Goal: Task Accomplishment & Management: Manage account settings

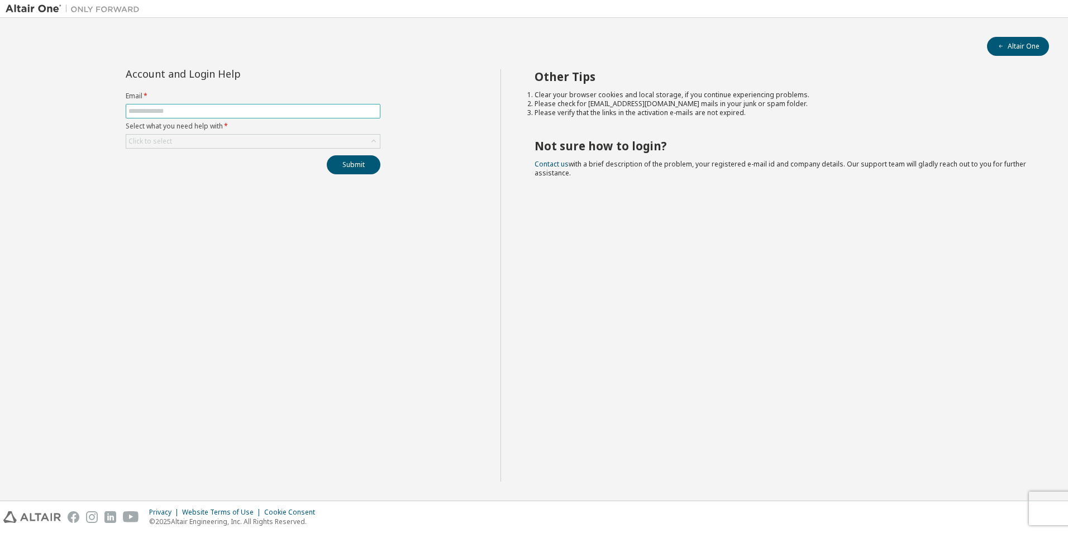
click at [152, 109] on input "text" at bounding box center [252, 111] width 249 height 9
type input "**********"
click at [179, 145] on div "Click to select" at bounding box center [253, 141] width 254 height 13
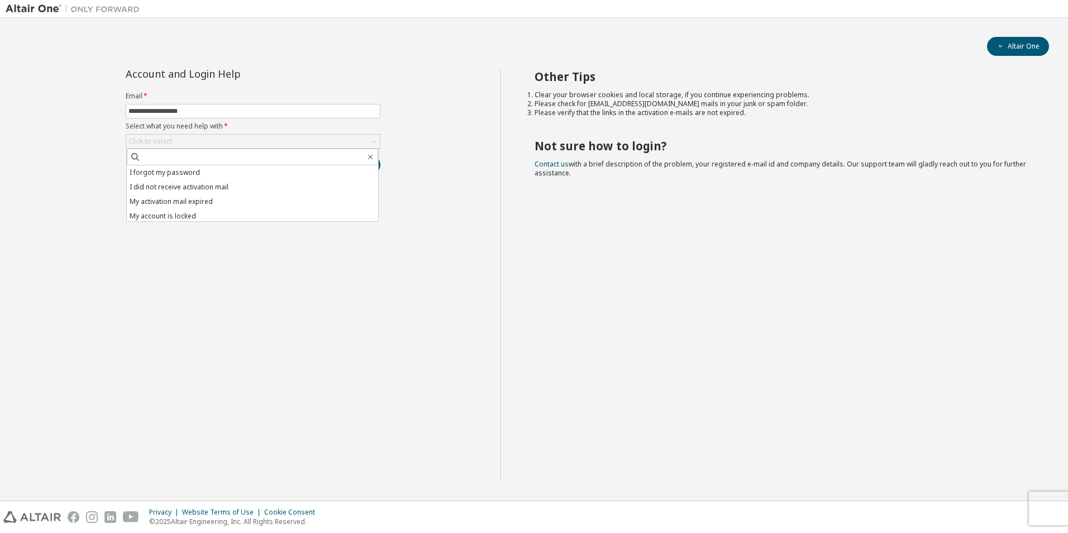
click at [182, 170] on li "I forgot my password" at bounding box center [252, 172] width 251 height 15
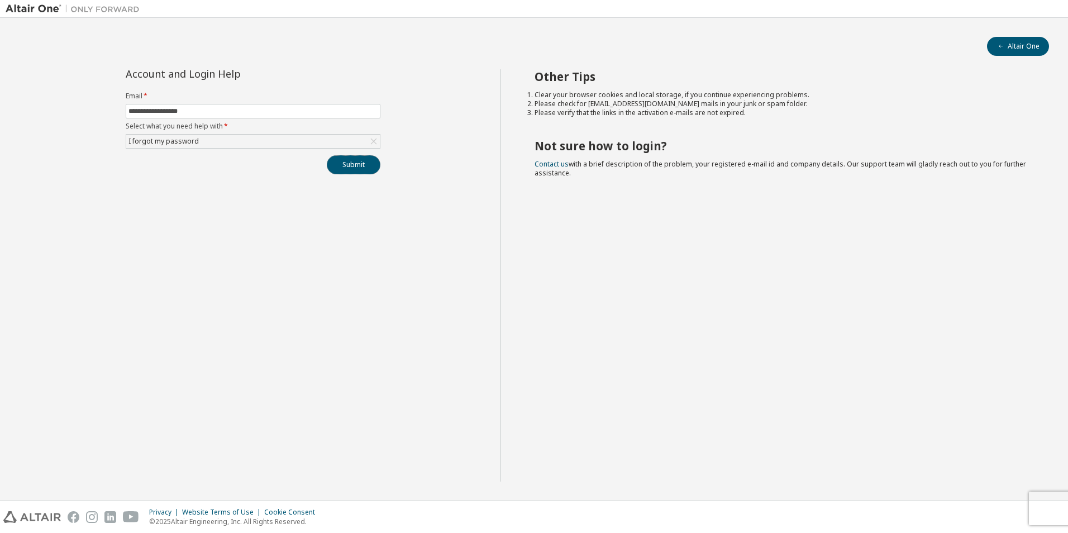
click at [369, 168] on button "Submit" at bounding box center [354, 164] width 54 height 19
drag, startPoint x: 303, startPoint y: 20, endPoint x: 221, endPoint y: 166, distance: 168.3
click at [255, 293] on div "**********" at bounding box center [253, 275] width 495 height 412
click at [1023, 45] on button "Altair One" at bounding box center [1018, 46] width 62 height 19
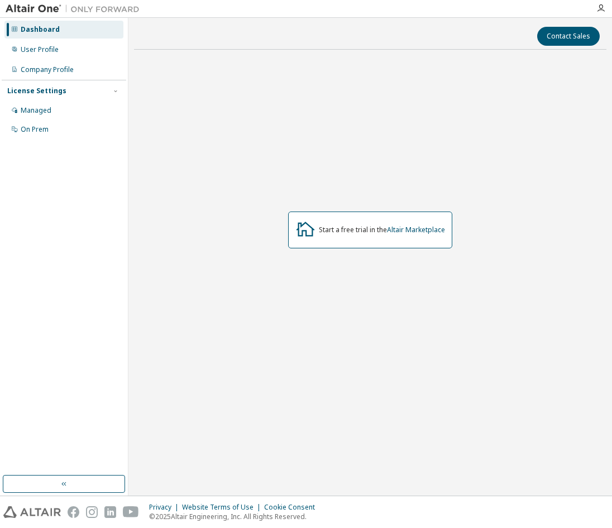
click at [22, 106] on div "Managed" at bounding box center [36, 110] width 31 height 9
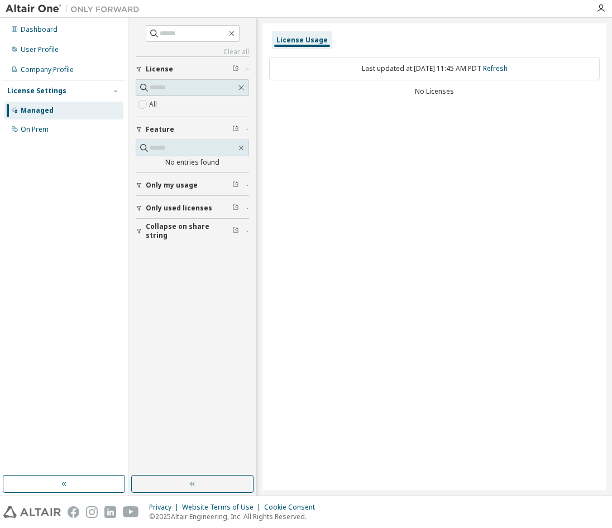
click at [64, 124] on div "On Prem" at bounding box center [63, 130] width 119 height 18
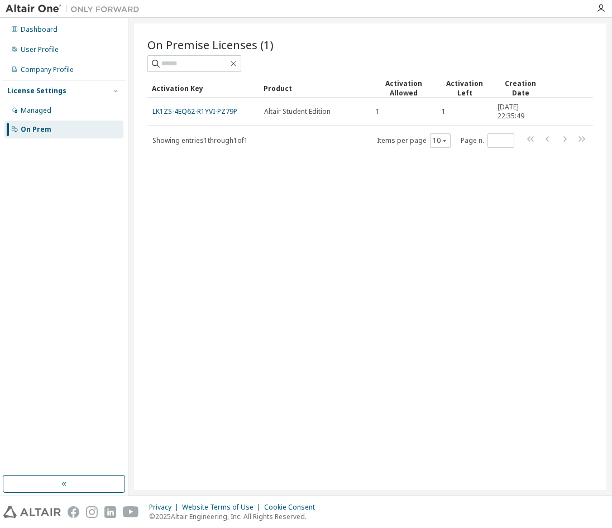
click at [207, 109] on link "LK1ZS-4EQ62-R1YVI-PZ79P" at bounding box center [194, 111] width 85 height 9
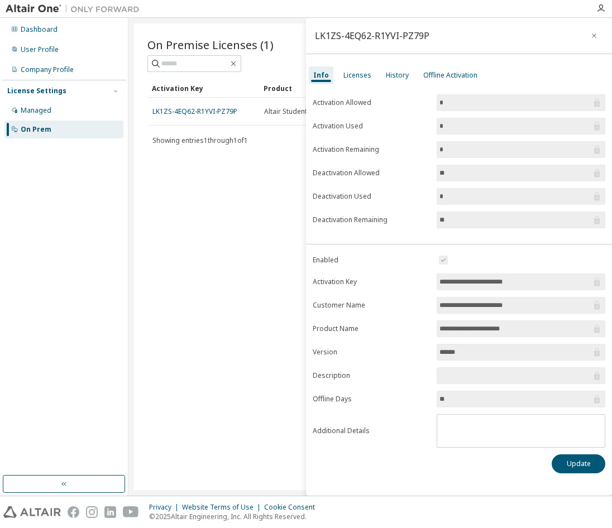
click at [360, 77] on div "Licenses" at bounding box center [358, 75] width 28 height 9
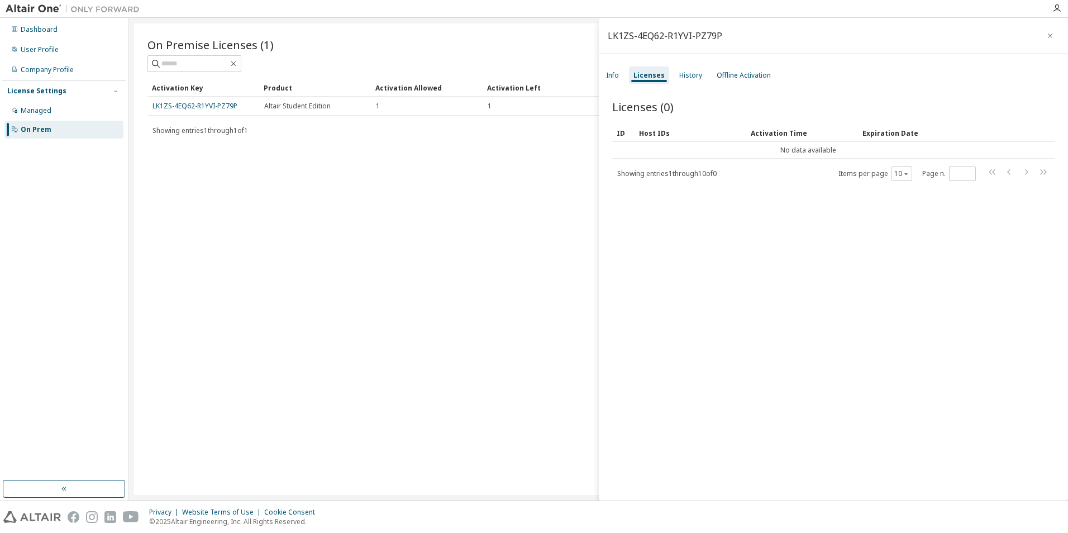
click at [612, 78] on div "History" at bounding box center [690, 75] width 23 height 9
click at [612, 66] on div "Info Licenses History Offline Activation" at bounding box center [833, 75] width 469 height 20
click at [606, 74] on div "Info" at bounding box center [612, 75] width 13 height 9
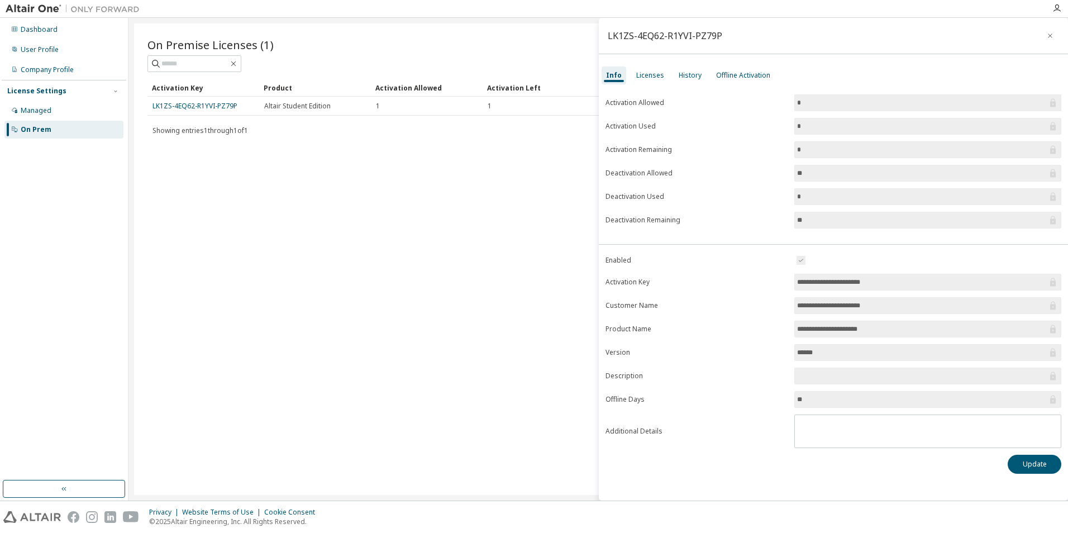
click at [612, 32] on icon "button" at bounding box center [1050, 35] width 8 height 9
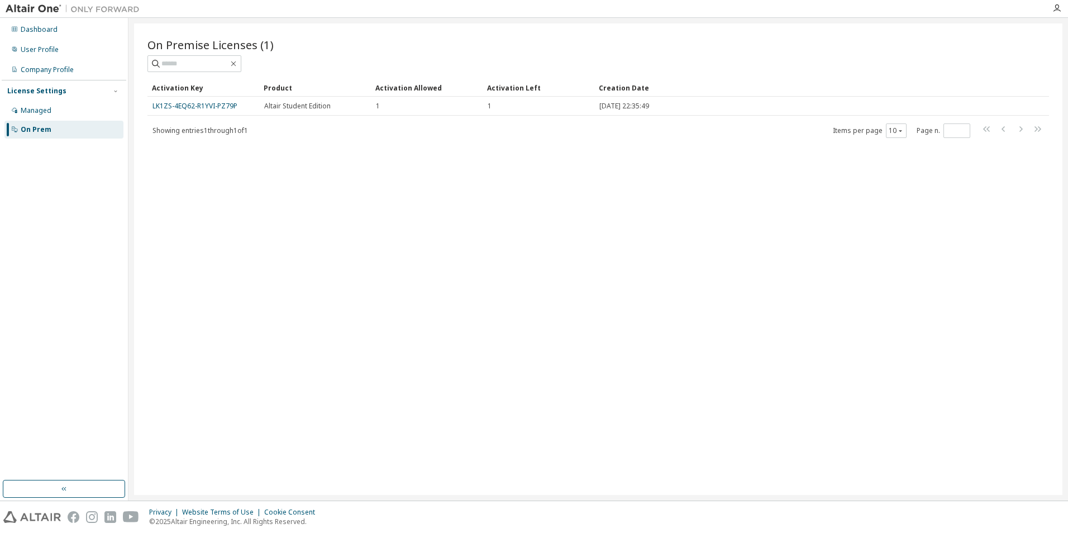
click at [612, 8] on icon "button" at bounding box center [1056, 8] width 9 height 9
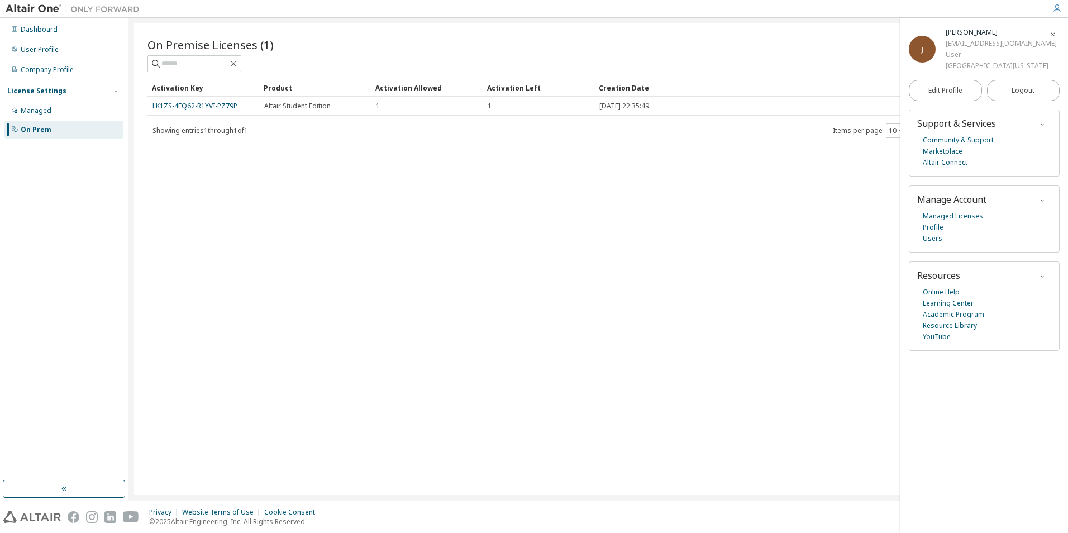
click at [612, 32] on icon "button" at bounding box center [1053, 34] width 7 height 7
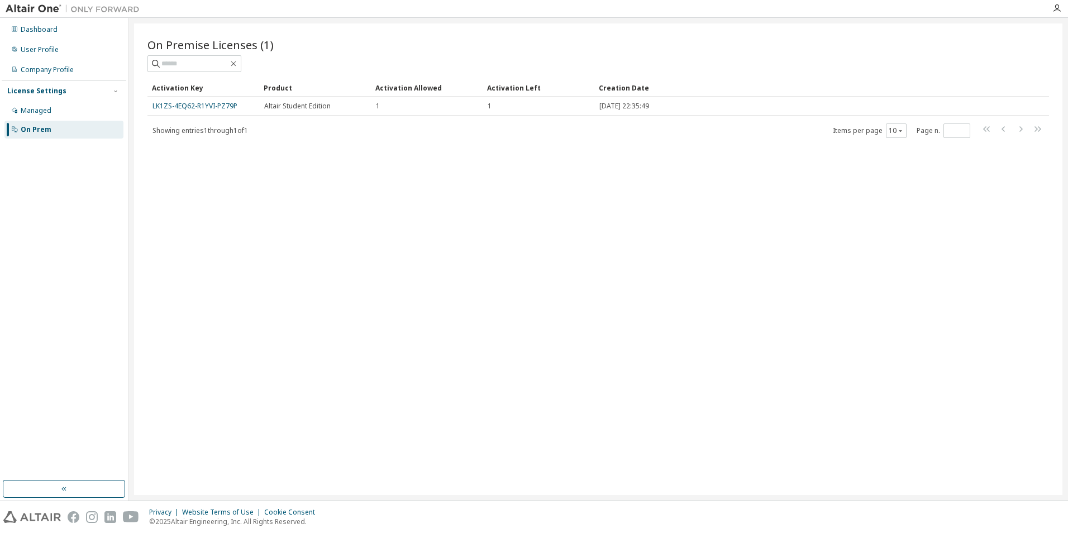
click at [47, 109] on div "Managed" at bounding box center [36, 110] width 31 height 9
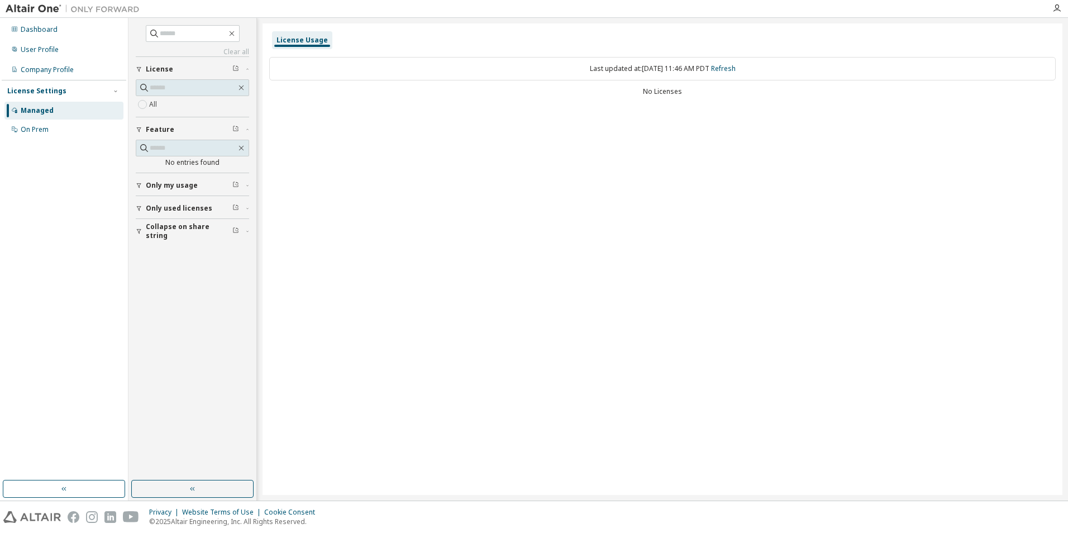
click at [61, 25] on div "Dashboard" at bounding box center [63, 30] width 119 height 18
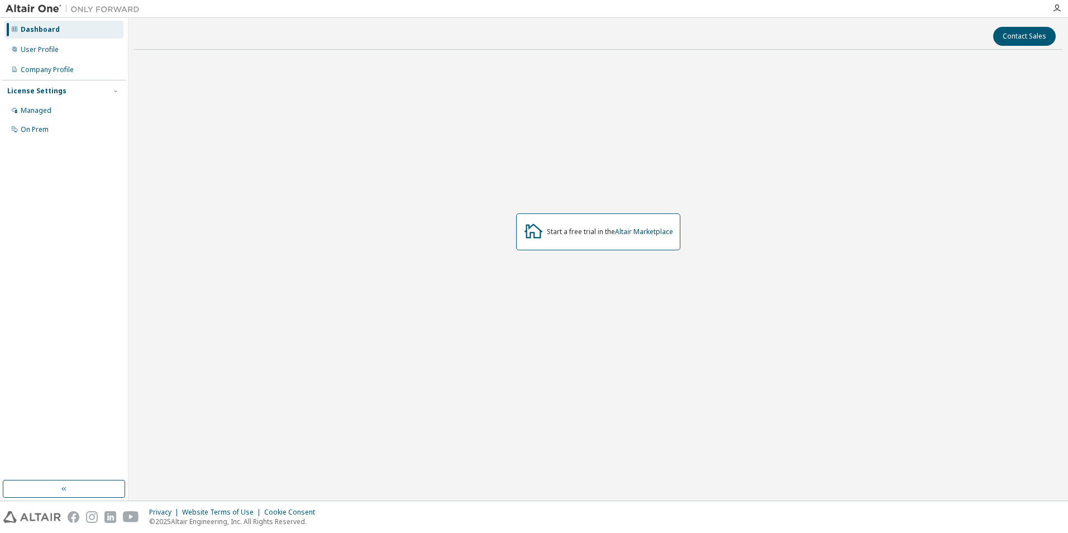
click at [612, 231] on link "Altair Marketplace" at bounding box center [644, 231] width 58 height 9
click at [73, 44] on div "User Profile" at bounding box center [63, 50] width 119 height 18
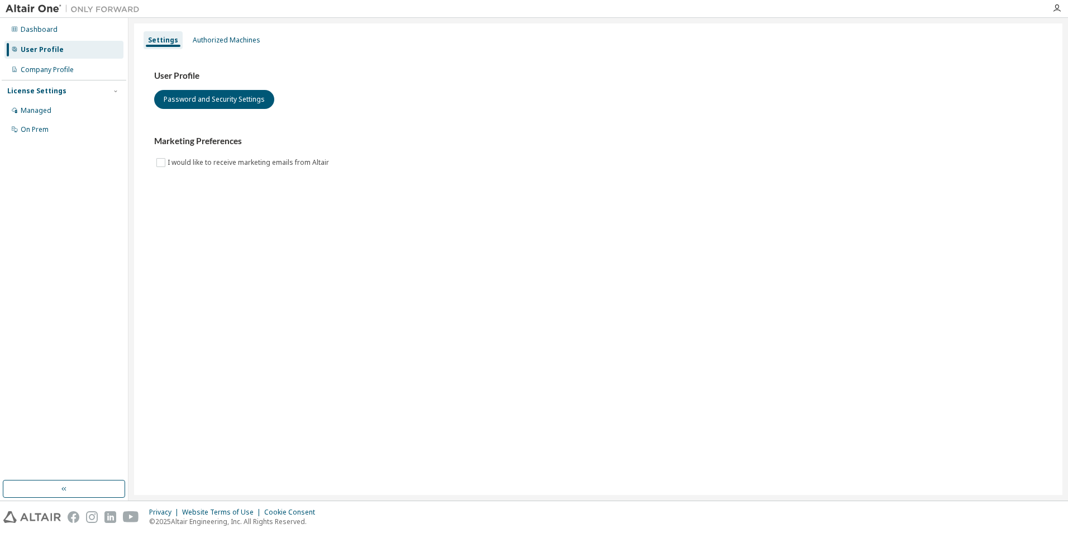
click at [257, 46] on div "Authorized Machines" at bounding box center [226, 40] width 77 height 18
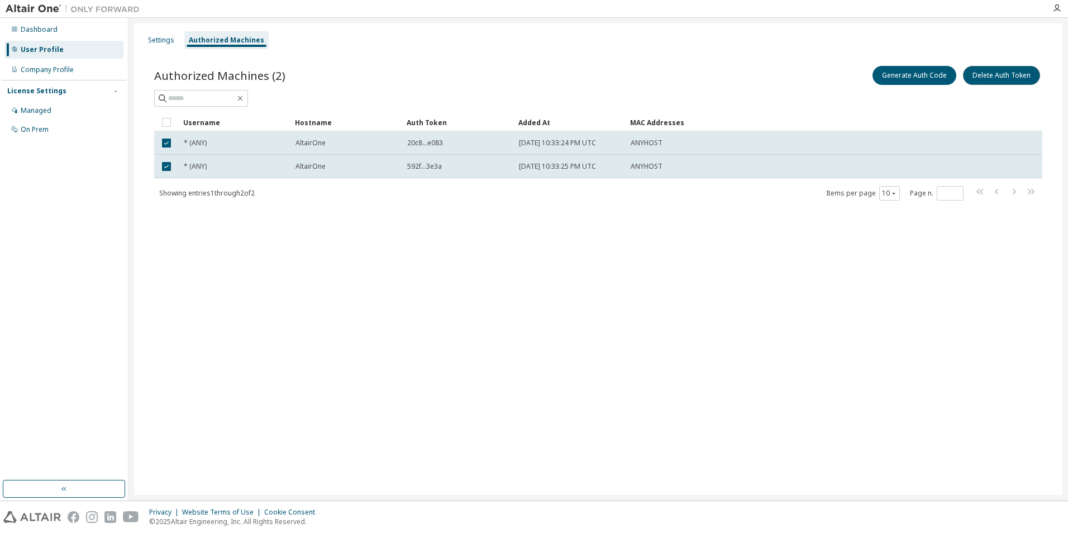
click at [1010, 79] on button "Delete Auth Token" at bounding box center [1001, 75] width 77 height 19
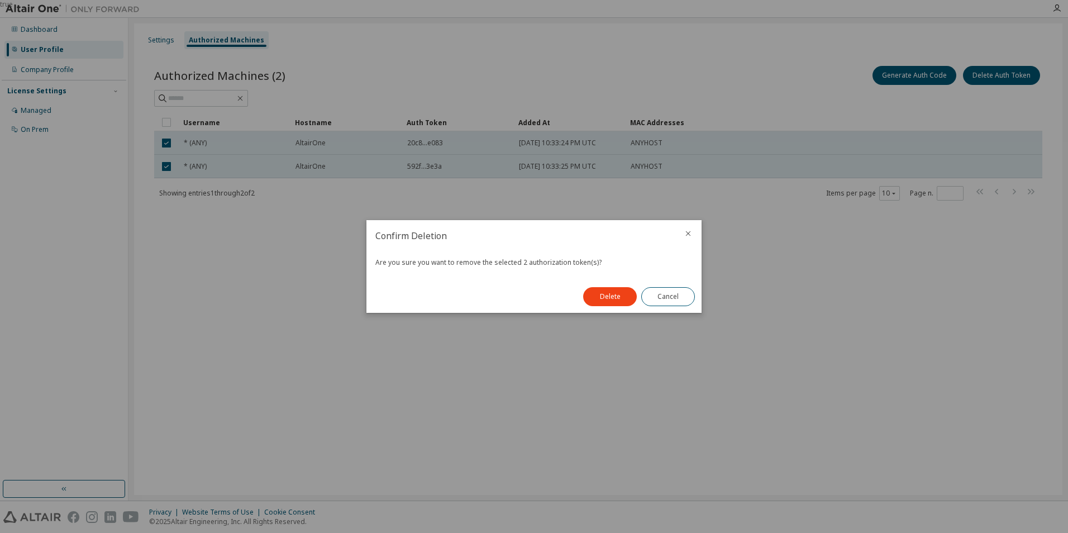
click at [611, 297] on button "Delete" at bounding box center [610, 296] width 54 height 19
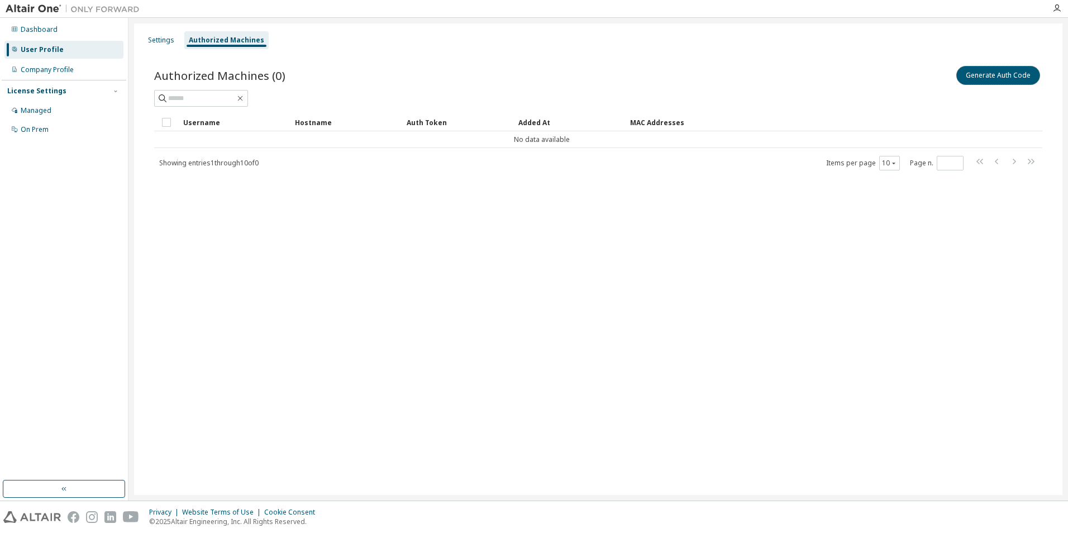
click at [996, 70] on button "Generate Auth Code" at bounding box center [998, 75] width 84 height 19
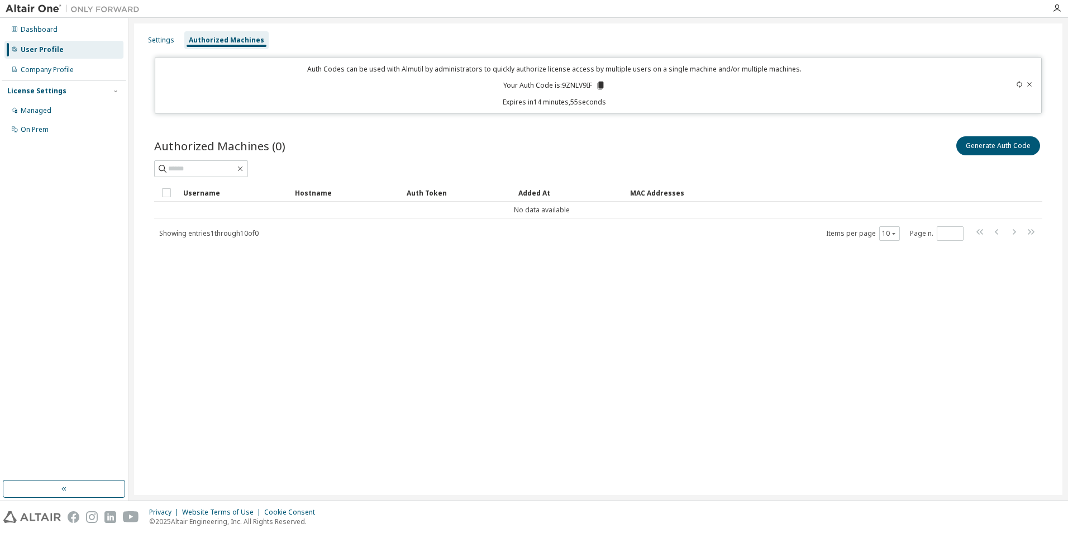
click at [75, 73] on div "Company Profile" at bounding box center [63, 70] width 119 height 18
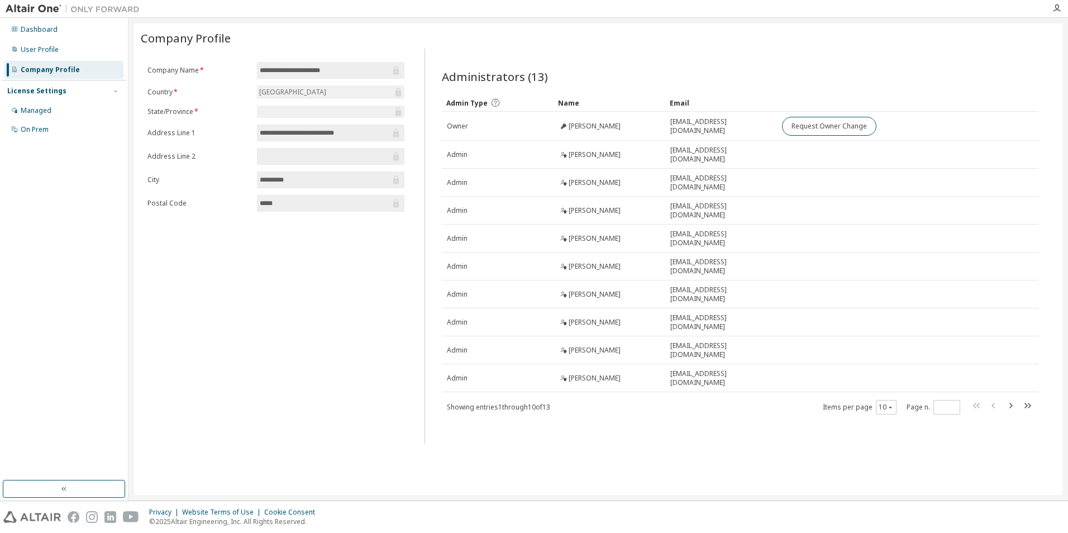
click at [54, 113] on div "Managed" at bounding box center [63, 111] width 119 height 18
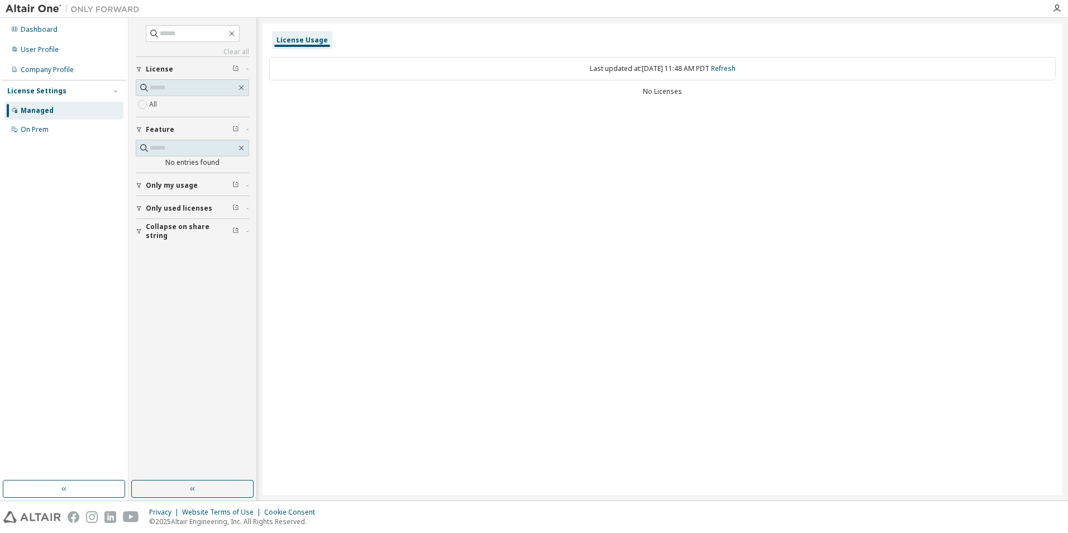
click at [45, 131] on div "On Prem" at bounding box center [35, 129] width 28 height 9
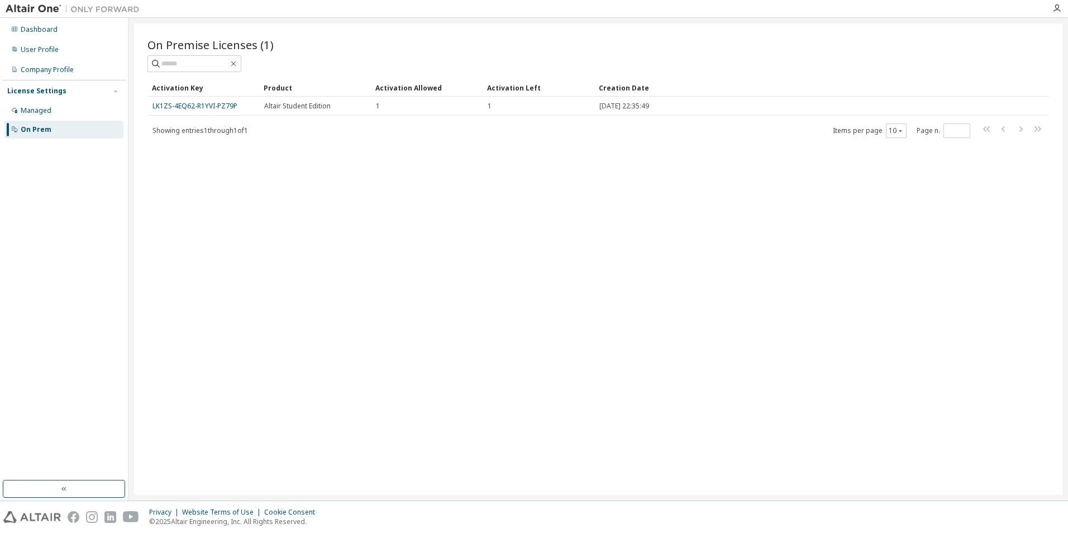
click at [198, 107] on link "LK1ZS-4EQ62-R1YVI-PZ79P" at bounding box center [194, 105] width 85 height 9
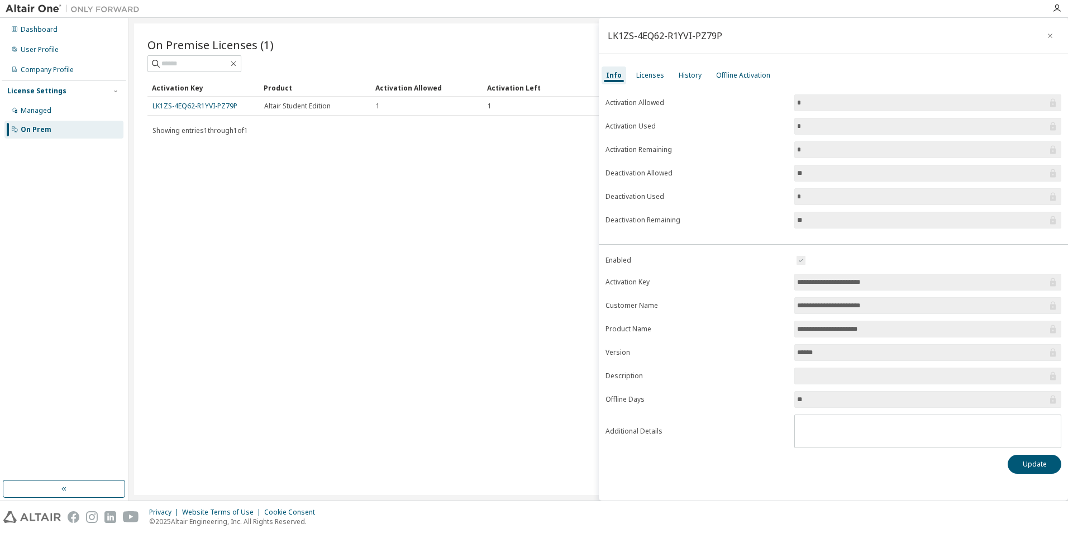
drag, startPoint x: 205, startPoint y: 106, endPoint x: 641, endPoint y: 78, distance: 437.2
click at [642, 78] on div "Licenses" at bounding box center [650, 75] width 28 height 9
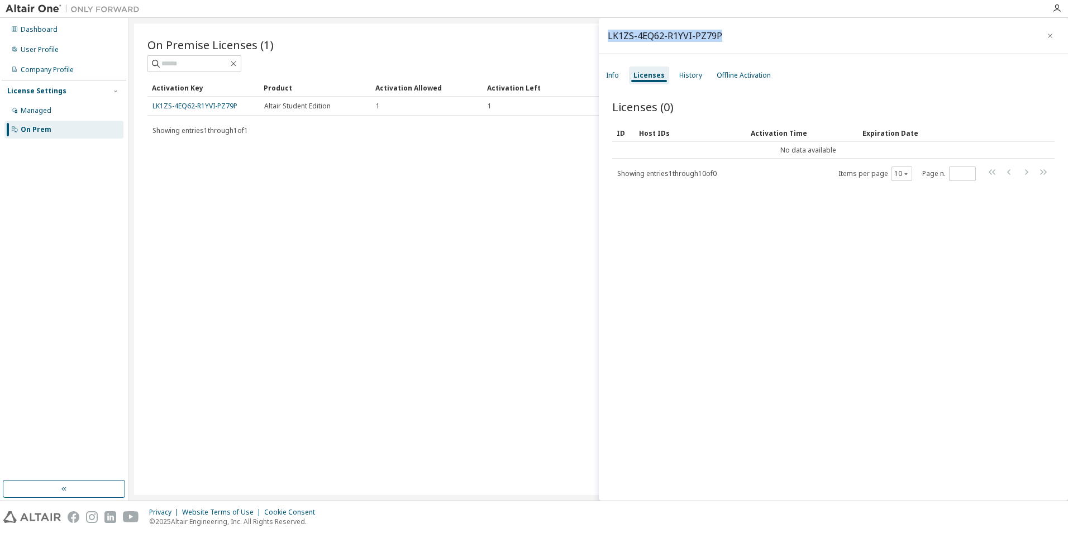
drag, startPoint x: 724, startPoint y: 34, endPoint x: 606, endPoint y: 40, distance: 118.6
click at [606, 40] on div "LK1ZS-4EQ62-R1YVI-PZ79P" at bounding box center [833, 36] width 469 height 36
copy div "LK1ZS-4EQ62-R1YVI-PZ79P"
click at [922, 245] on div "Licenses (0) Clear Load Save Save As Field Operator Value Select filter Select …" at bounding box center [833, 301] width 469 height 432
click at [197, 107] on link "LK1ZS-4EQ62-R1YVI-PZ79P" at bounding box center [194, 105] width 85 height 9
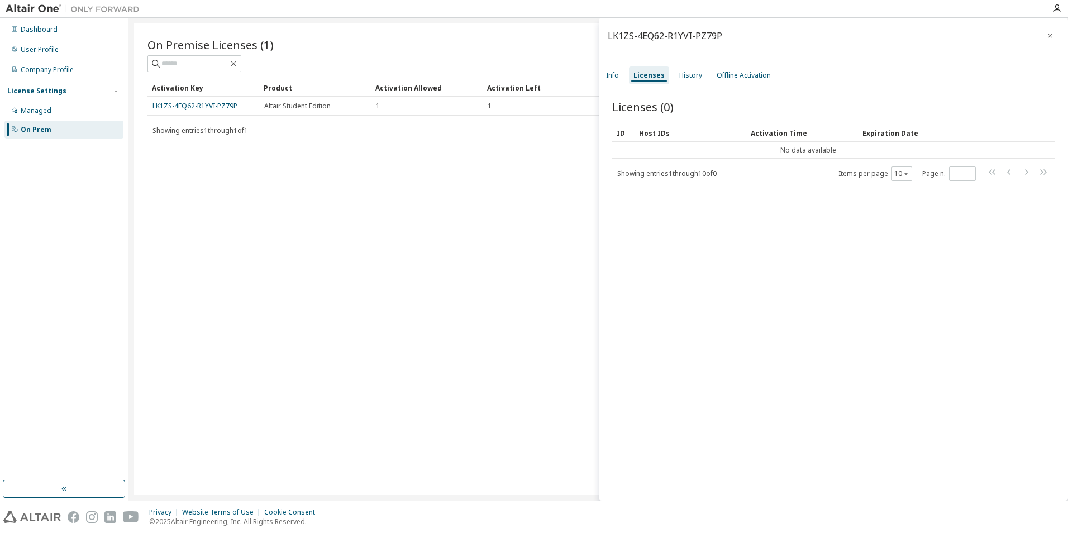
click at [398, 270] on div "On Premise Licenses (1) Clear Load Save Save As Field Operator Value Select fil…" at bounding box center [598, 258] width 928 height 471
